Goal: Use online tool/utility: Utilize a website feature to perform a specific function

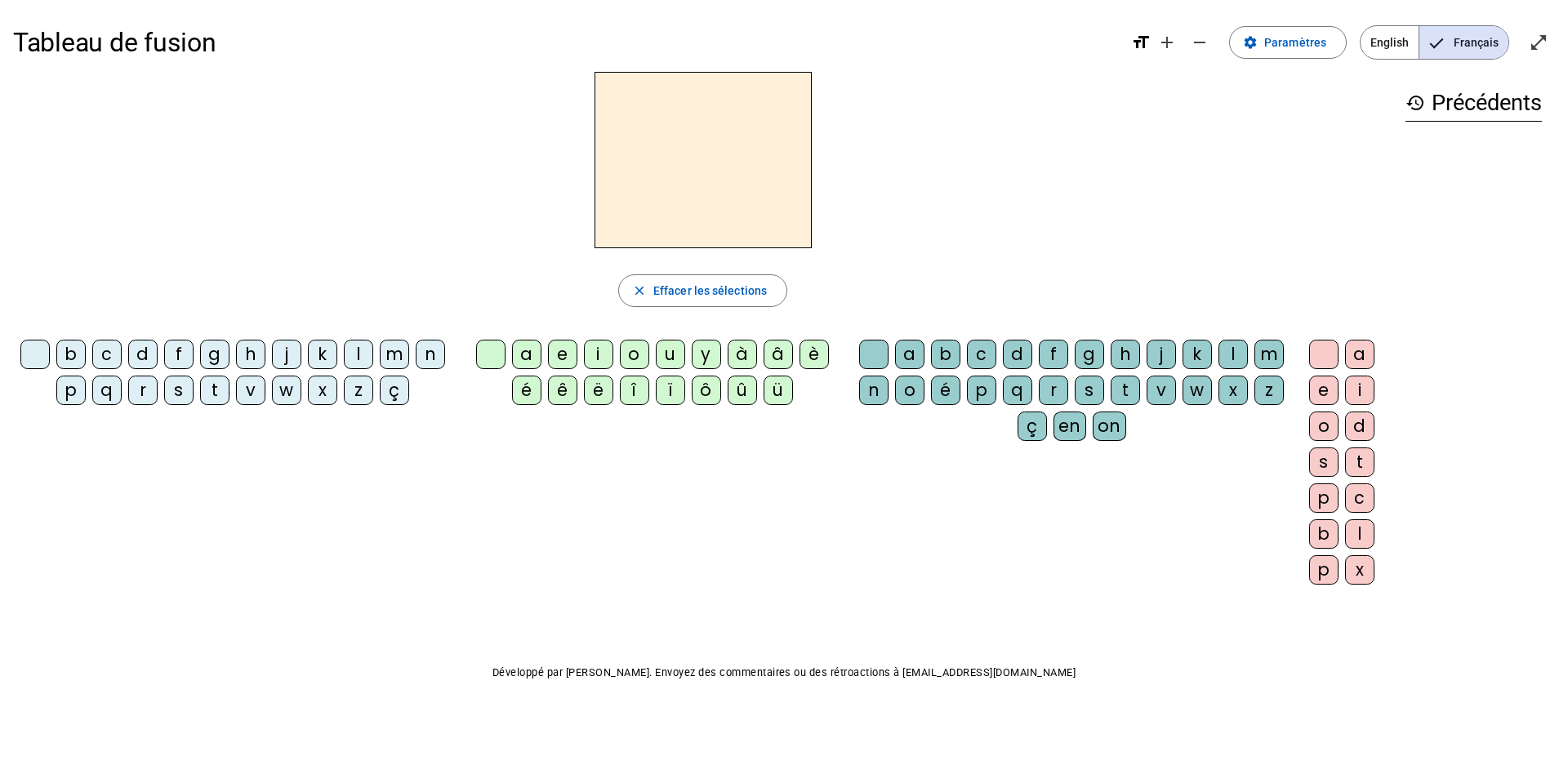
click at [352, 356] on div "l" at bounding box center [358, 354] width 30 height 30
click at [518, 359] on div "a" at bounding box center [526, 354] width 30 height 30
click at [726, 275] on span "button" at bounding box center [703, 291] width 167 height 39
click at [209, 386] on div "t" at bounding box center [214, 390] width 30 height 30
click at [514, 359] on div "a" at bounding box center [526, 354] width 30 height 30
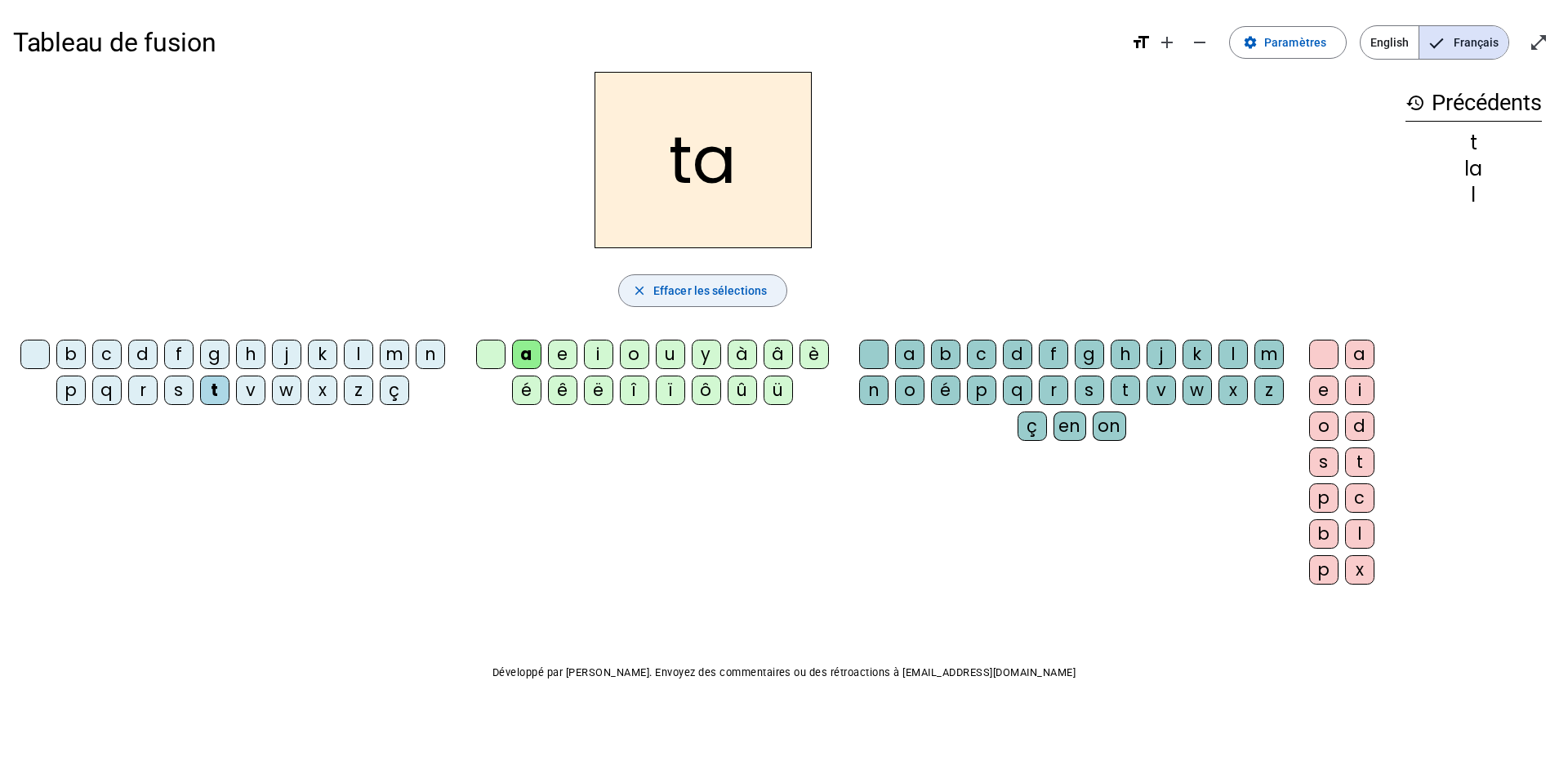
click at [745, 301] on span "button" at bounding box center [703, 291] width 167 height 39
click at [215, 395] on div "t" at bounding box center [214, 390] width 30 height 30
click at [524, 360] on div "a" at bounding box center [526, 354] width 30 height 30
click at [947, 397] on div "r" at bounding box center [1053, 390] width 30 height 30
click at [687, 299] on span "Effacer les sélections" at bounding box center [710, 291] width 113 height 19
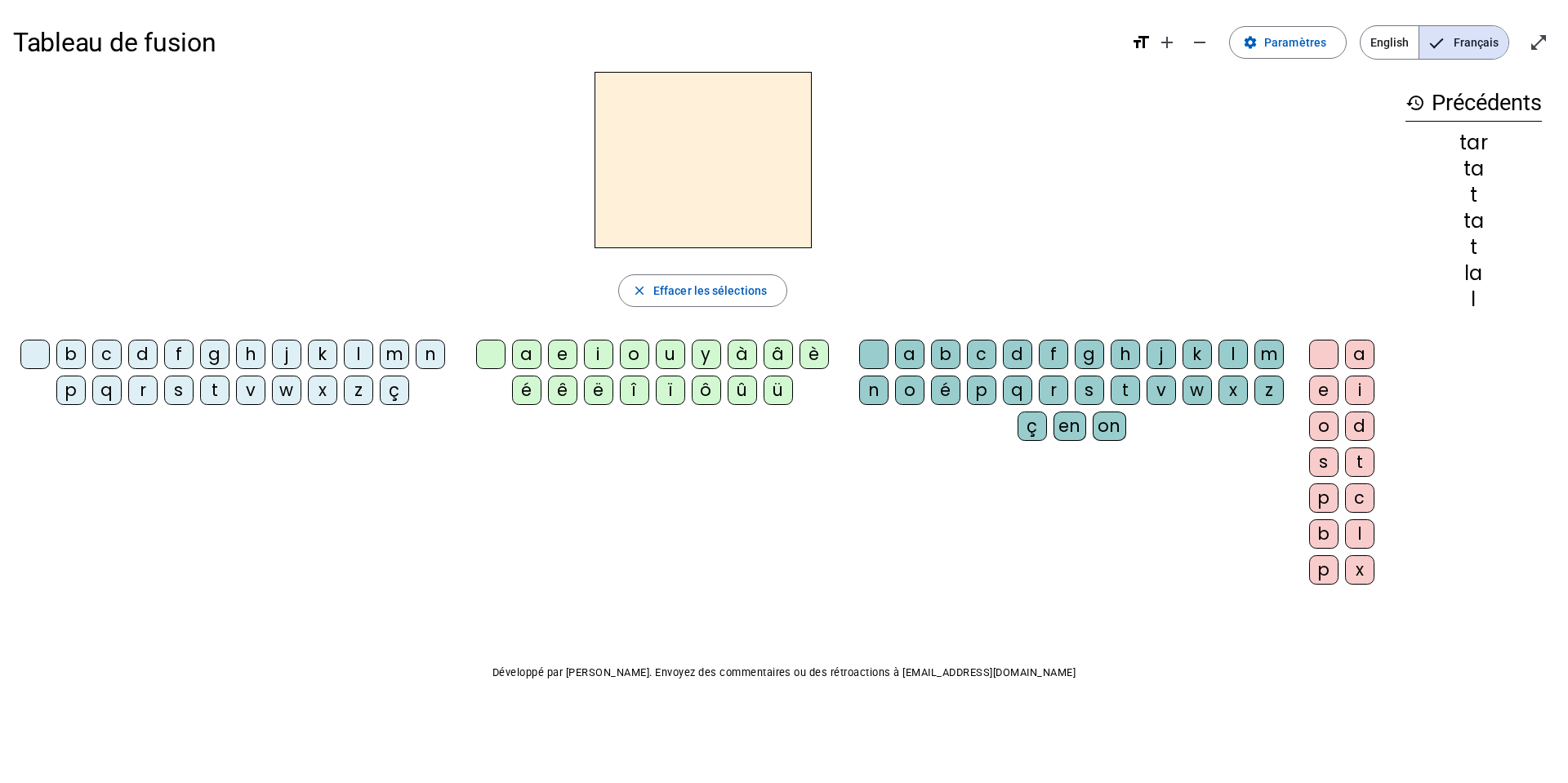
click at [106, 357] on div "c" at bounding box center [106, 354] width 30 height 30
click at [523, 356] on div "a" at bounding box center [526, 354] width 30 height 30
click at [947, 387] on div "r" at bounding box center [1053, 390] width 30 height 30
click at [97, 356] on div "c" at bounding box center [106, 354] width 30 height 30
click at [102, 357] on div "c" at bounding box center [106, 354] width 30 height 30
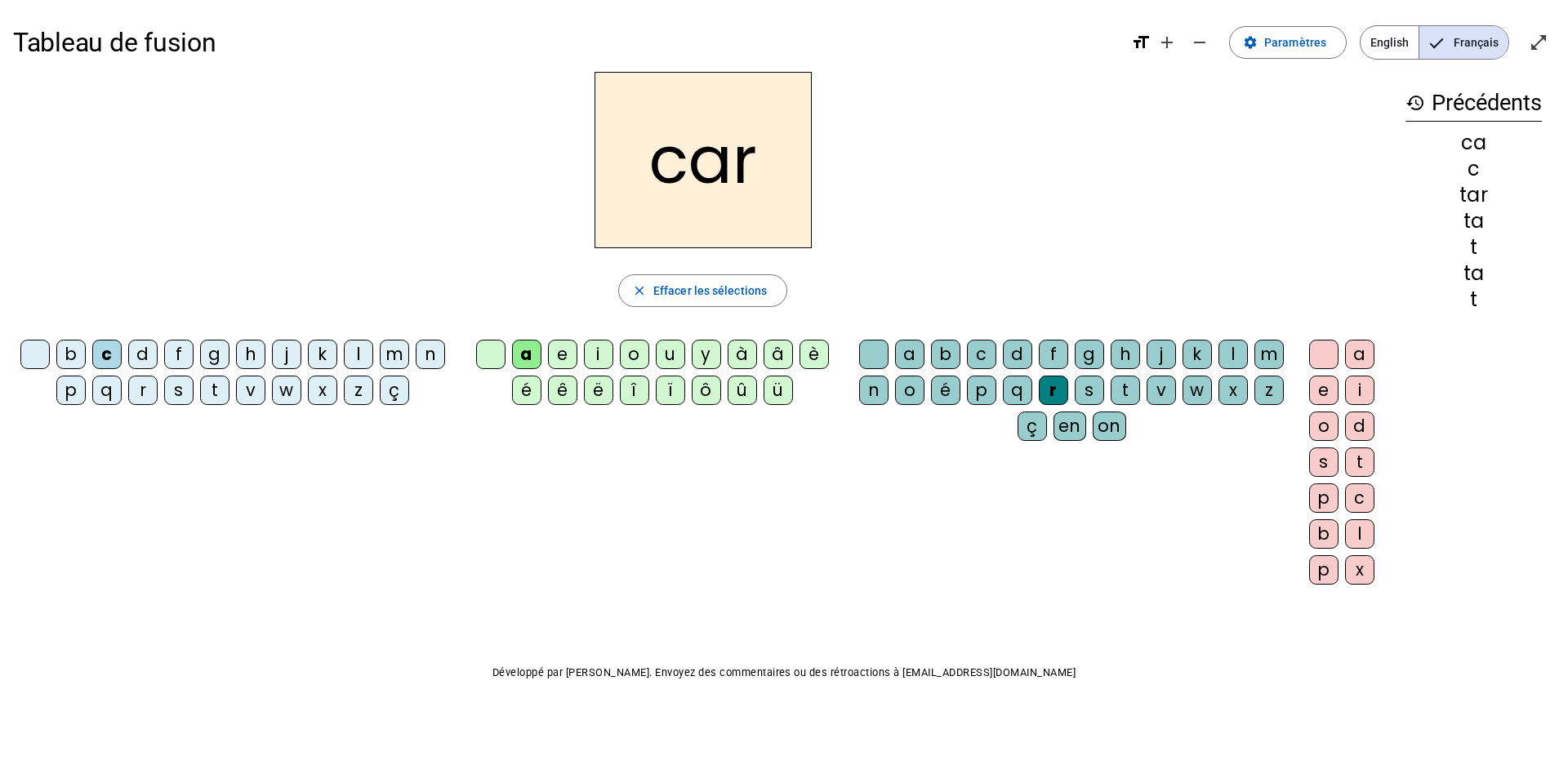
click at [73, 356] on div "b" at bounding box center [71, 354] width 30 height 30
click at [66, 398] on div "p" at bounding box center [71, 390] width 30 height 30
click at [665, 353] on div "u" at bounding box center [670, 354] width 30 height 30
click at [146, 352] on div "d" at bounding box center [143, 354] width 30 height 30
click at [169, 389] on div "s" at bounding box center [178, 390] width 30 height 30
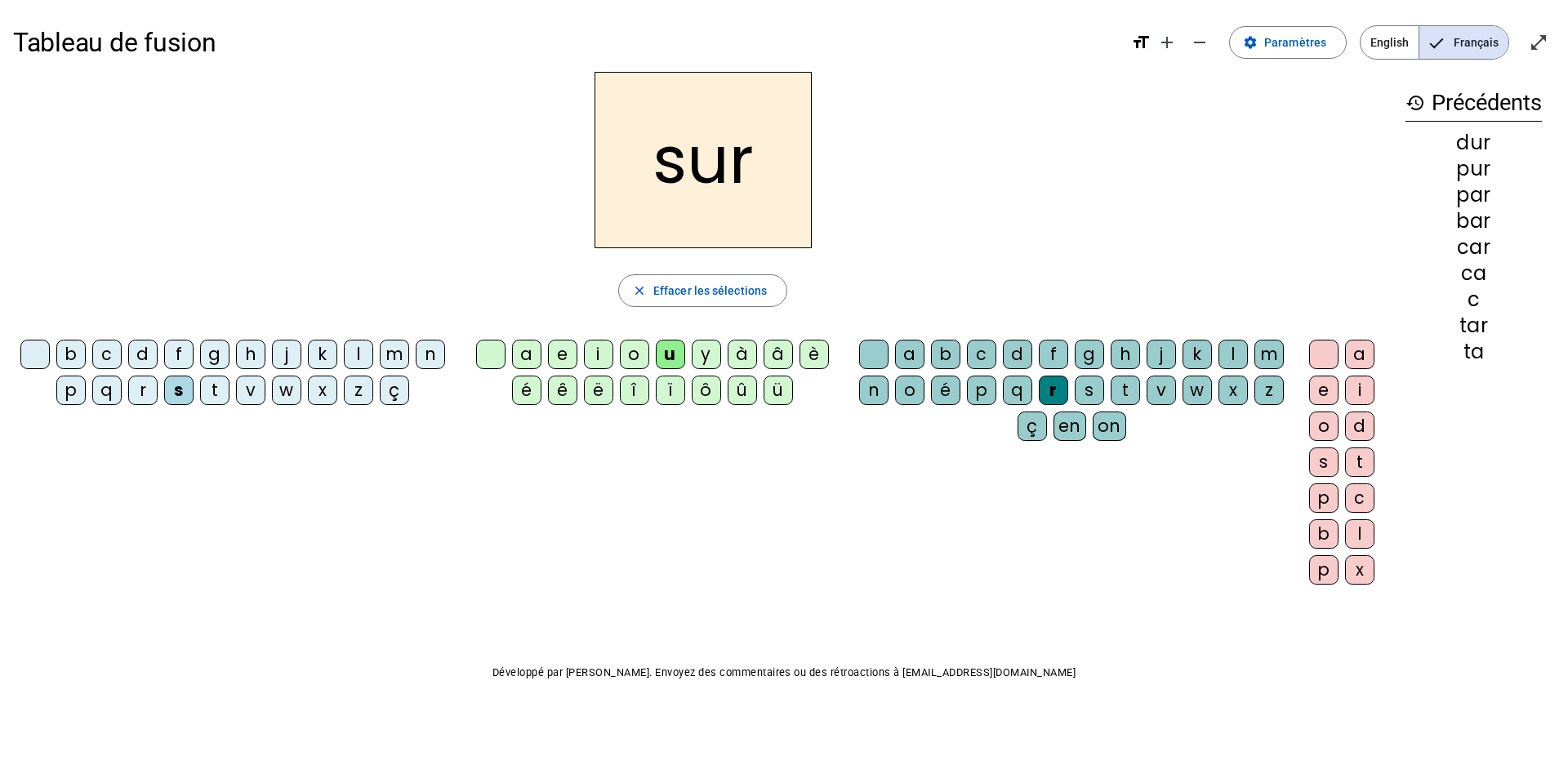
click at [947, 398] on div "r" at bounding box center [1053, 390] width 30 height 30
click at [737, 298] on span "Effacer les sélections" at bounding box center [710, 291] width 113 height 19
click at [177, 397] on div "s" at bounding box center [178, 390] width 30 height 30
click at [669, 358] on div "u" at bounding box center [670, 354] width 30 height 30
click at [514, 349] on div "a" at bounding box center [526, 354] width 30 height 30
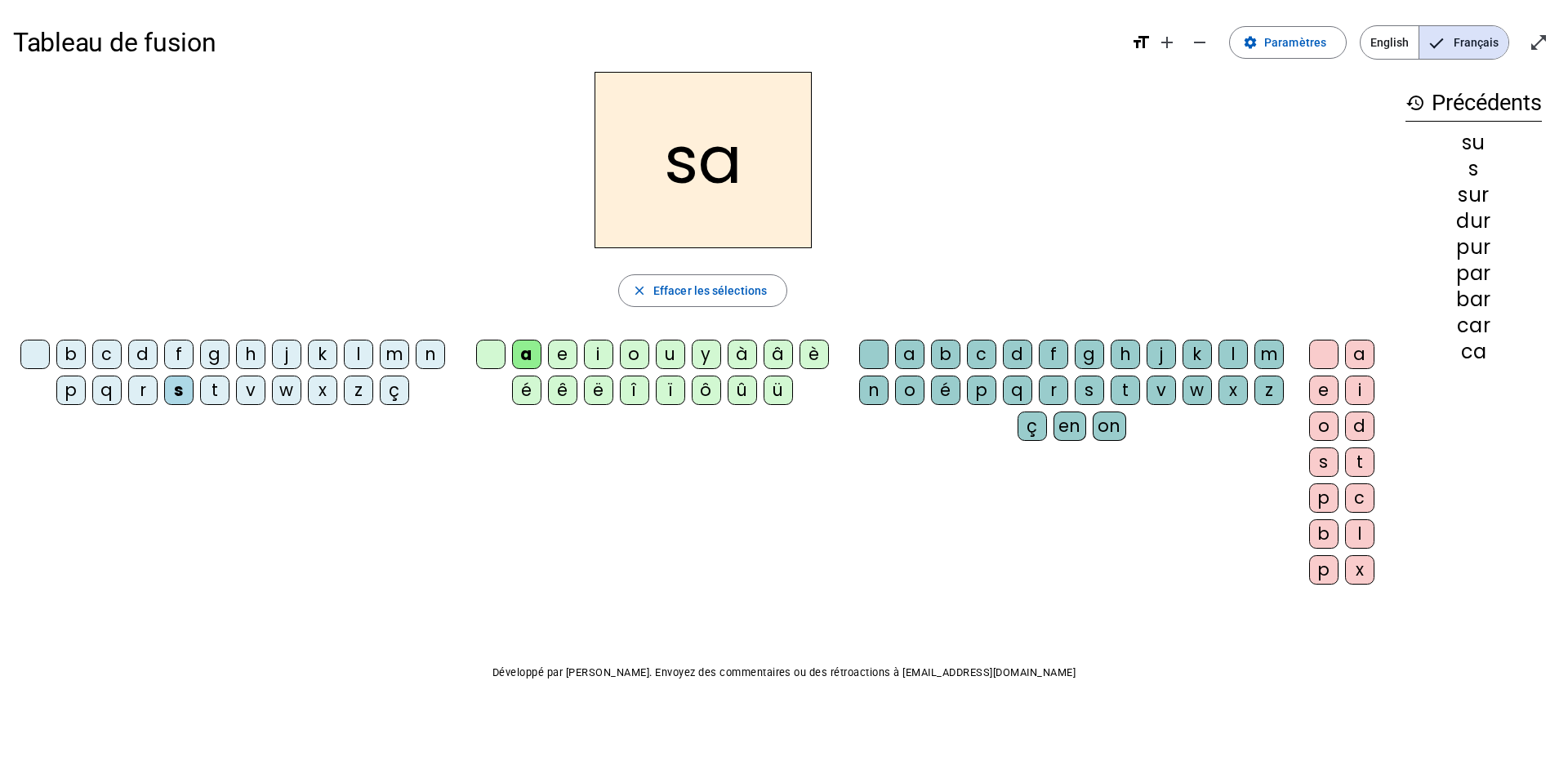
click at [600, 349] on div "i" at bounding box center [598, 354] width 30 height 30
click at [947, 351] on div "l" at bounding box center [1233, 354] width 30 height 30
click at [396, 354] on div "m" at bounding box center [394, 354] width 30 height 30
click at [106, 345] on div "c" at bounding box center [106, 354] width 30 height 30
click at [182, 396] on div "s" at bounding box center [178, 390] width 30 height 30
